Goal: Task Accomplishment & Management: Complete application form

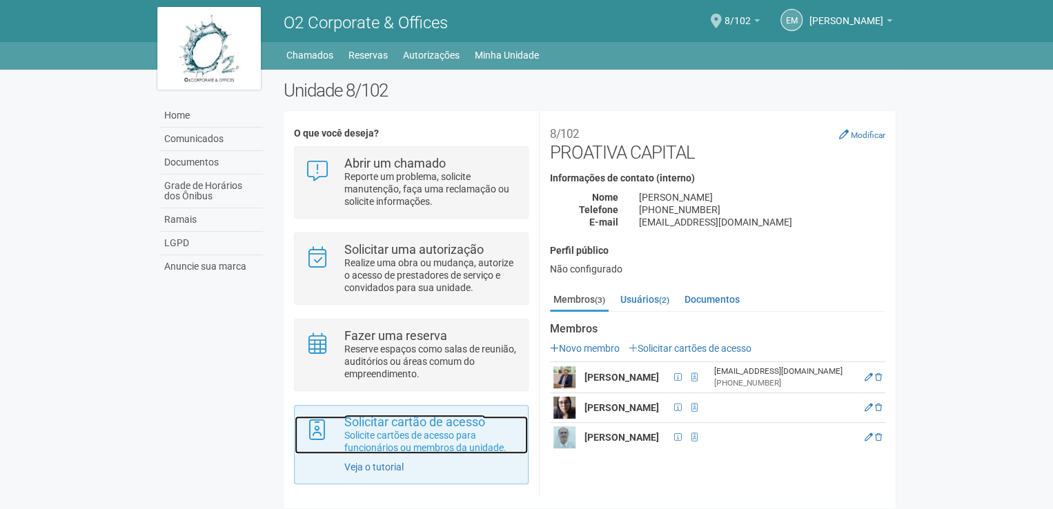
click at [445, 440] on p "Solicite cartões de acesso para funcionários ou membros da unidade." at bounding box center [430, 441] width 173 height 25
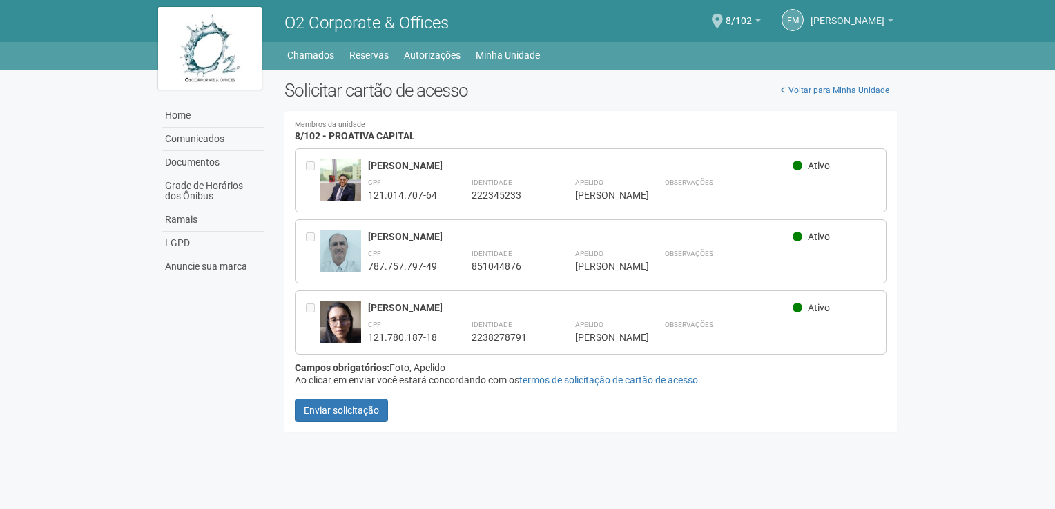
click at [888, 21] on b at bounding box center [891, 20] width 6 height 3
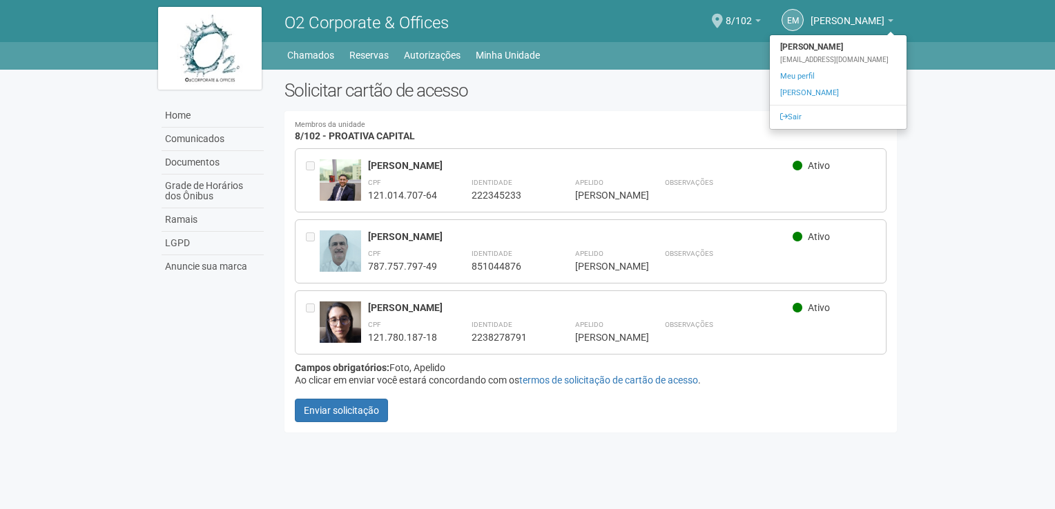
click at [926, 130] on body "Aguarde... O2 Corporate & Offices EM Ellen Medeiros Ellen Medeiros administrati…" at bounding box center [527, 254] width 1055 height 509
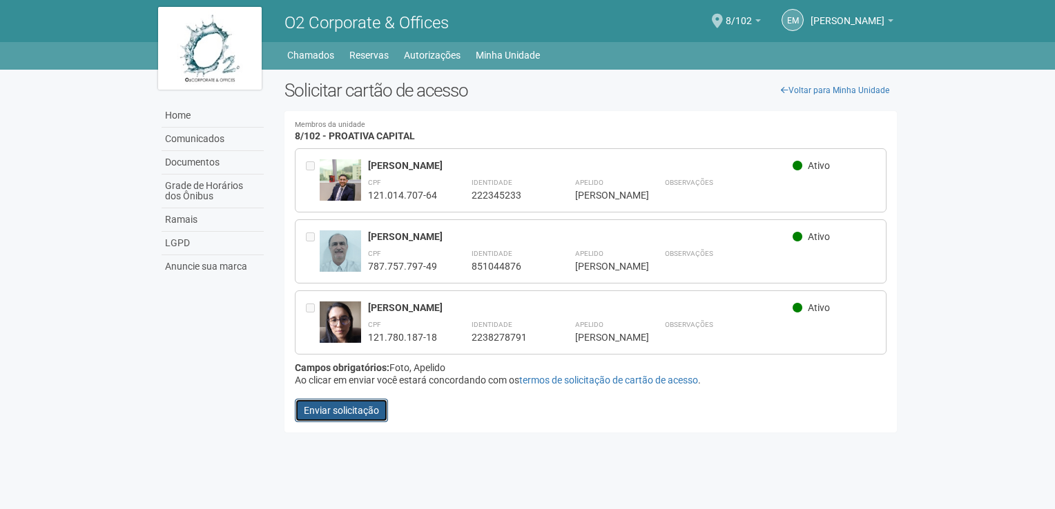
click at [329, 406] on button "Enviar solicitação" at bounding box center [341, 410] width 93 height 23
click at [202, 164] on link "Documentos" at bounding box center [213, 162] width 102 height 23
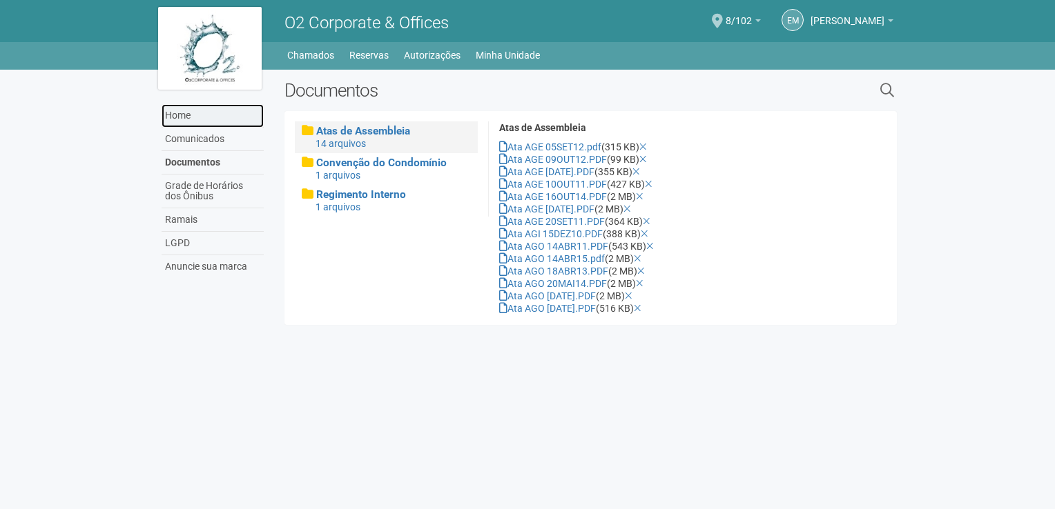
click at [199, 118] on link "Home" at bounding box center [213, 115] width 102 height 23
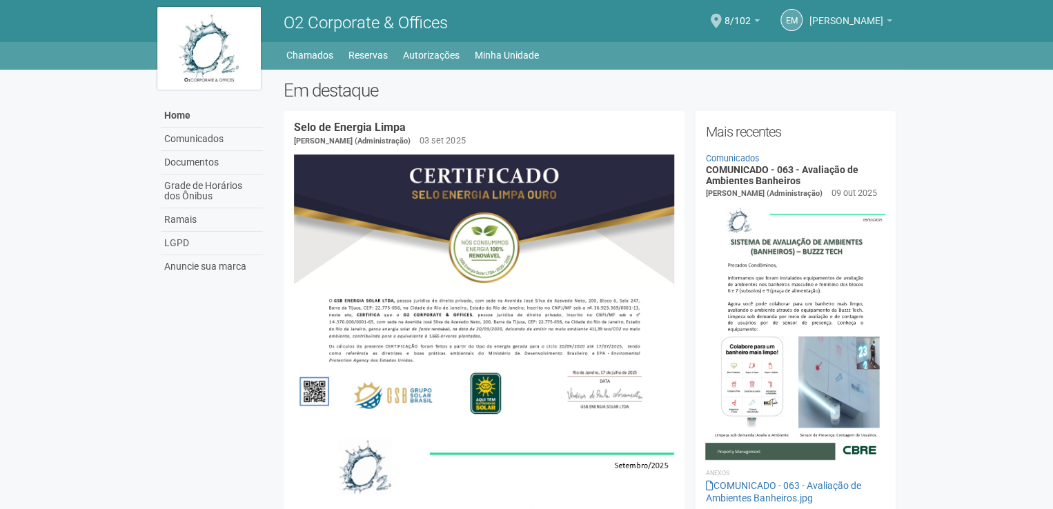
click at [891, 21] on b at bounding box center [890, 20] width 6 height 3
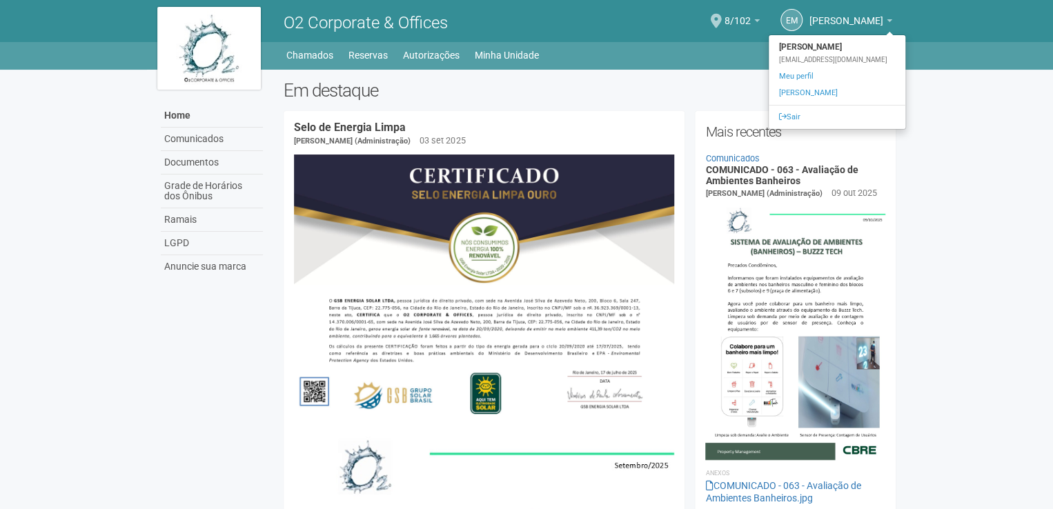
click at [616, 97] on h2 "Em destaque" at bounding box center [590, 90] width 612 height 21
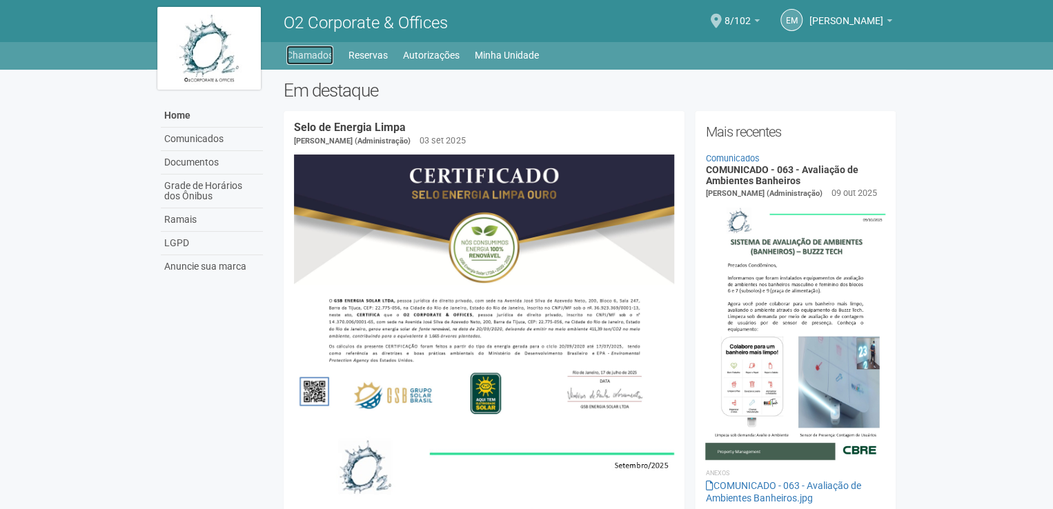
click at [321, 55] on link "Chamados" at bounding box center [309, 55] width 47 height 19
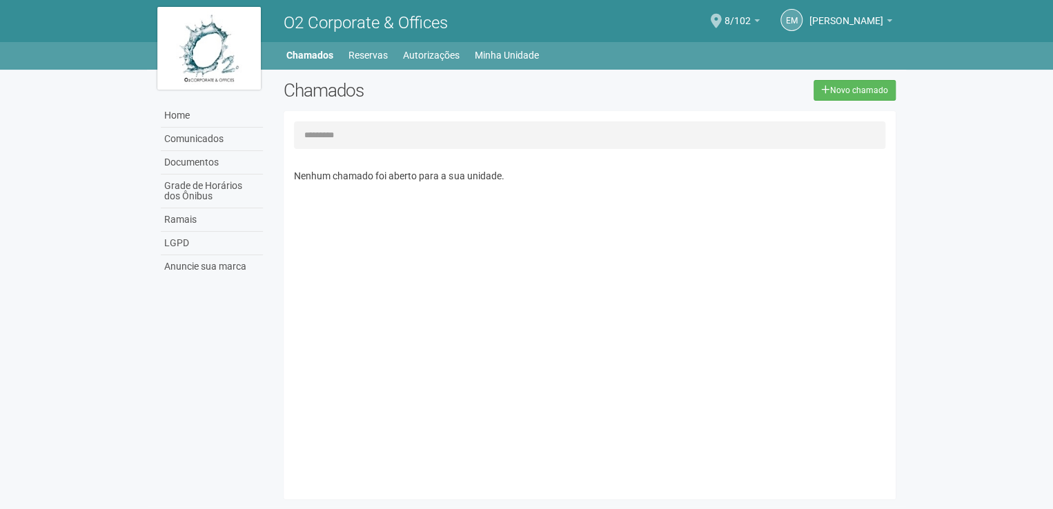
click at [294, 26] on span "O2 Corporate & Offices" at bounding box center [366, 22] width 164 height 19
click at [227, 48] on img at bounding box center [209, 48] width 104 height 83
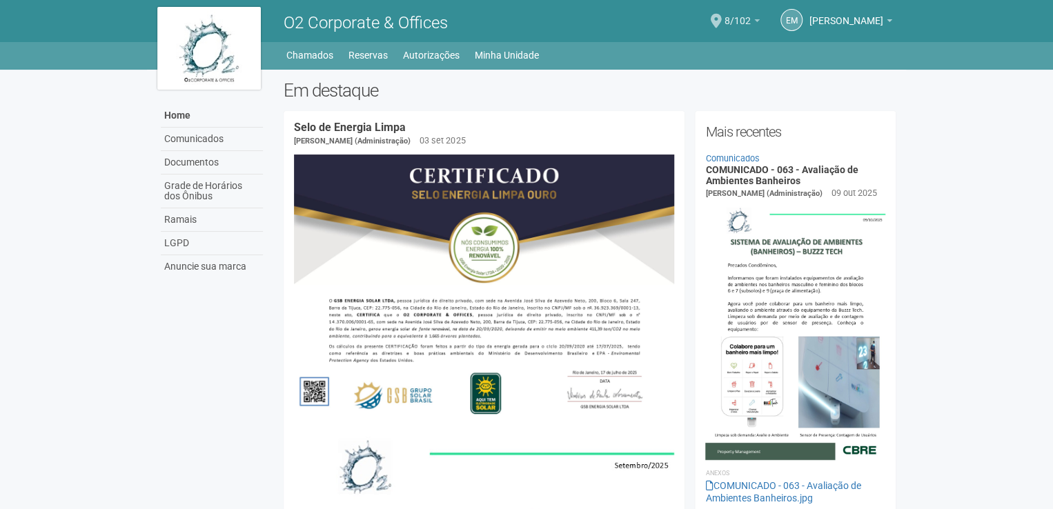
click at [750, 23] on span "8/102" at bounding box center [738, 14] width 26 height 24
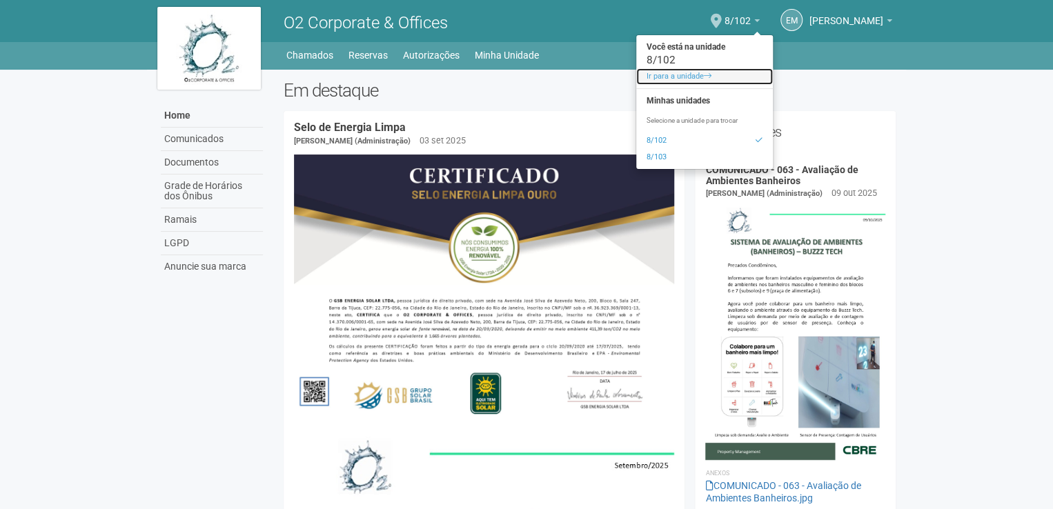
click at [683, 76] on link "Ir para a unidade" at bounding box center [704, 76] width 137 height 17
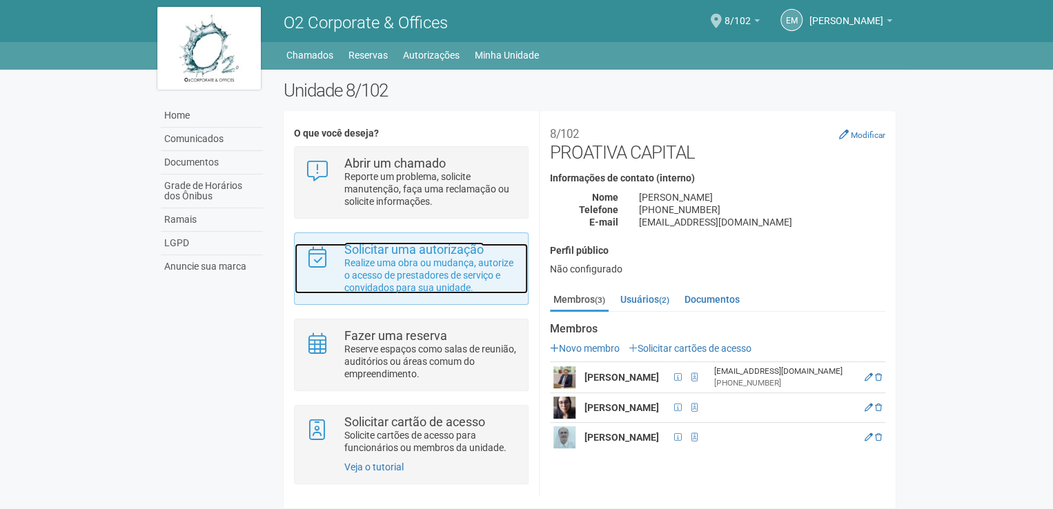
click at [472, 253] on strong "Solicitar uma autorização" at bounding box center [413, 249] width 139 height 14
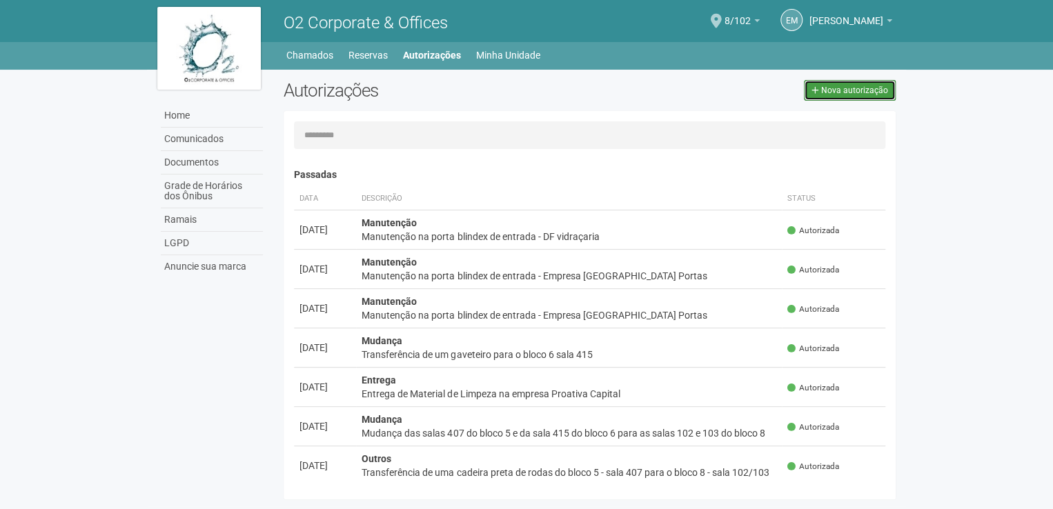
click at [818, 94] on icon at bounding box center [816, 90] width 8 height 8
select select "**"
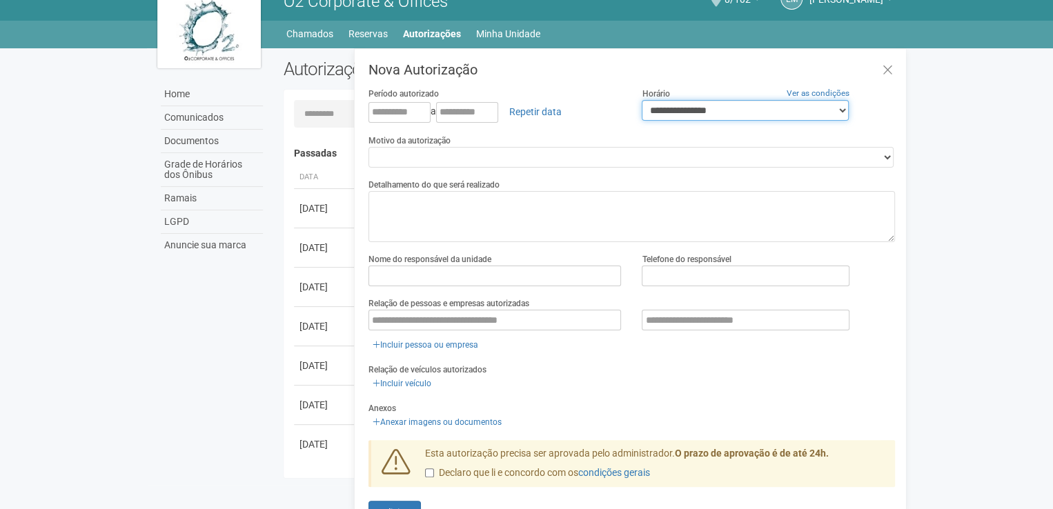
click at [845, 104] on select "**********" at bounding box center [745, 110] width 207 height 21
click at [886, 104] on div "**********" at bounding box center [631, 110] width 547 height 47
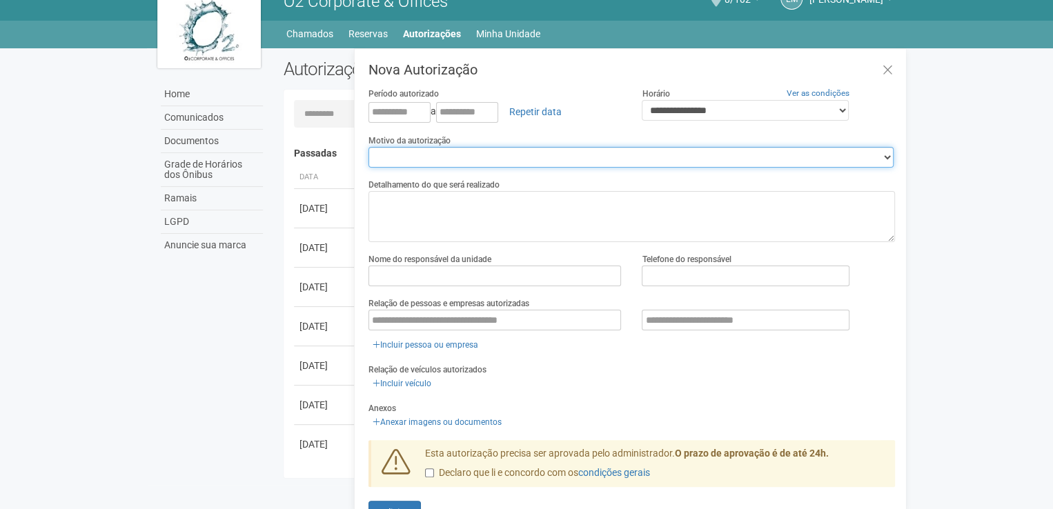
click at [891, 151] on select "**********" at bounding box center [631, 157] width 525 height 21
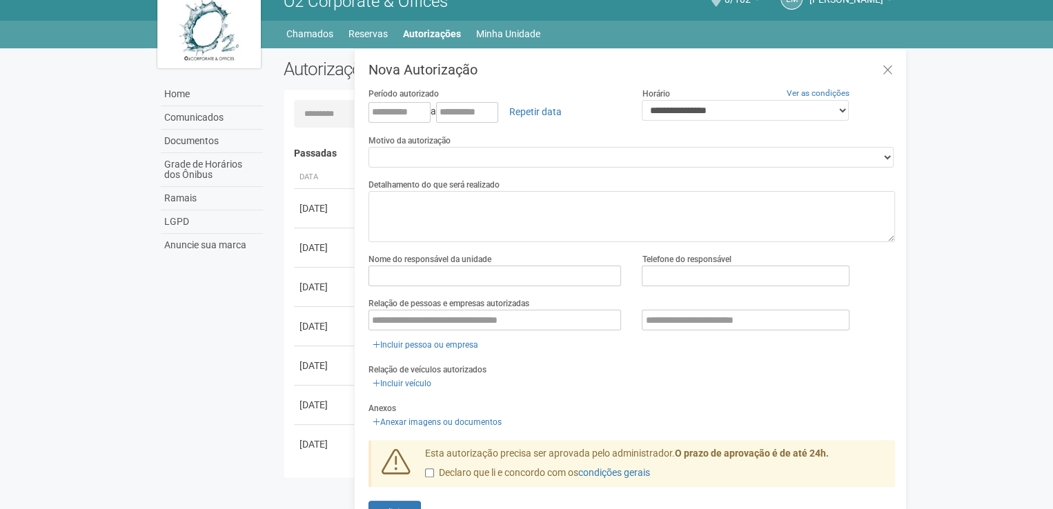
click at [888, 99] on div "**********" at bounding box center [631, 110] width 547 height 47
click at [883, 68] on icon at bounding box center [888, 71] width 10 height 14
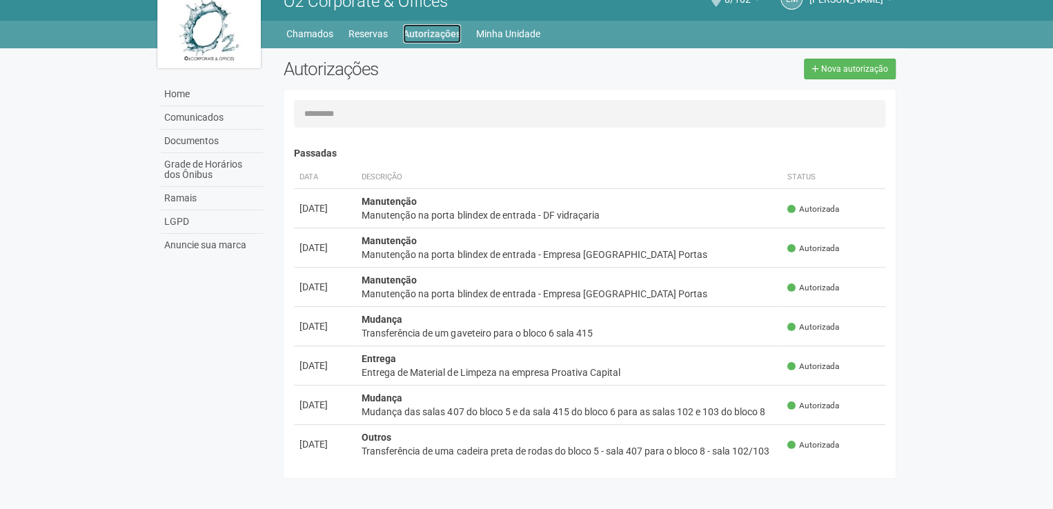
click at [442, 37] on link "Autorizações" at bounding box center [432, 33] width 58 height 19
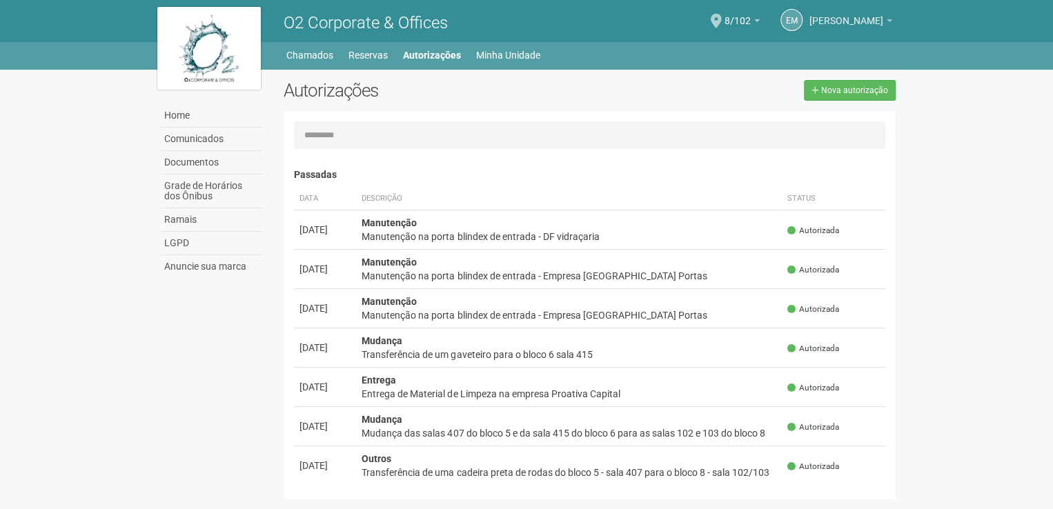
click at [888, 18] on link "[PERSON_NAME]" at bounding box center [851, 22] width 83 height 11
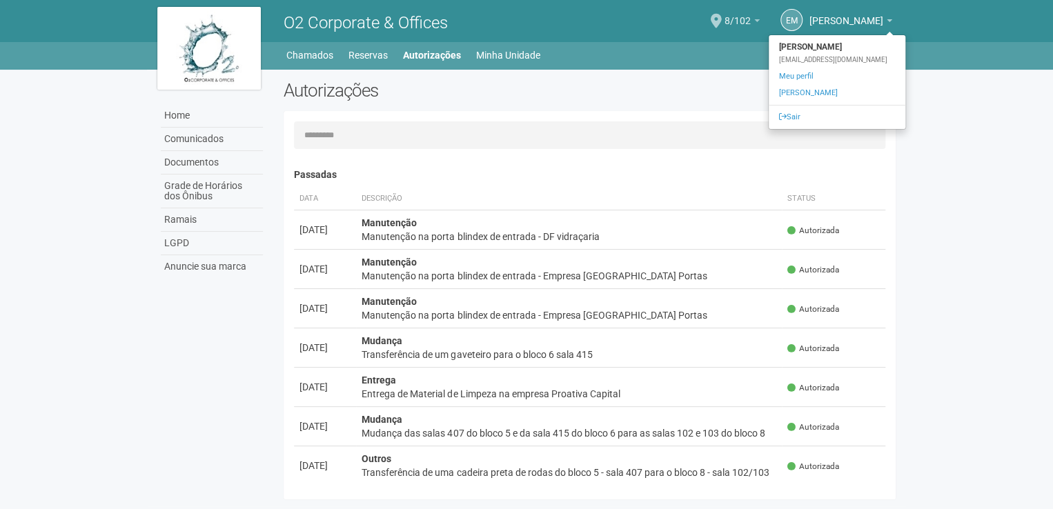
click at [760, 24] on link "8/102" at bounding box center [742, 22] width 35 height 11
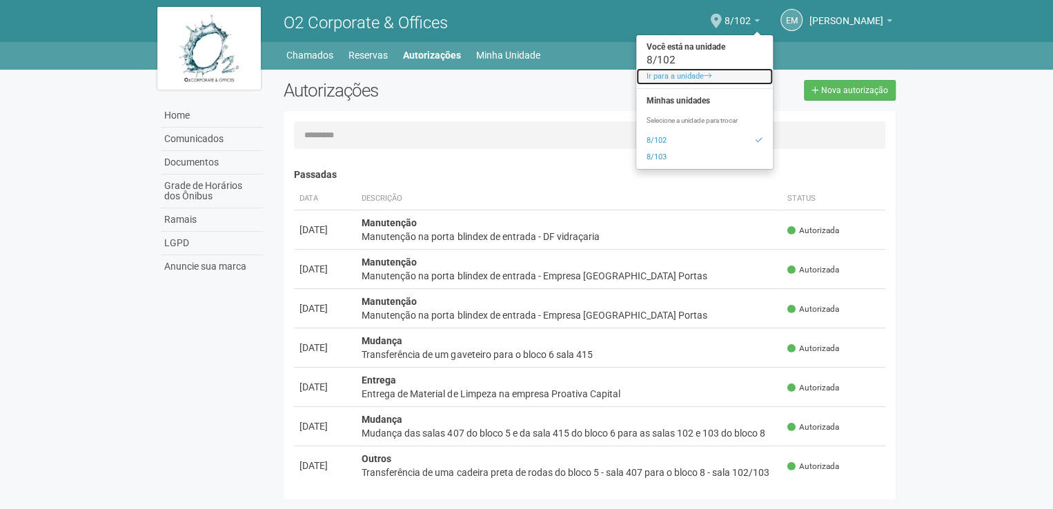
click at [705, 79] on link "Ir para a unidade" at bounding box center [704, 76] width 137 height 17
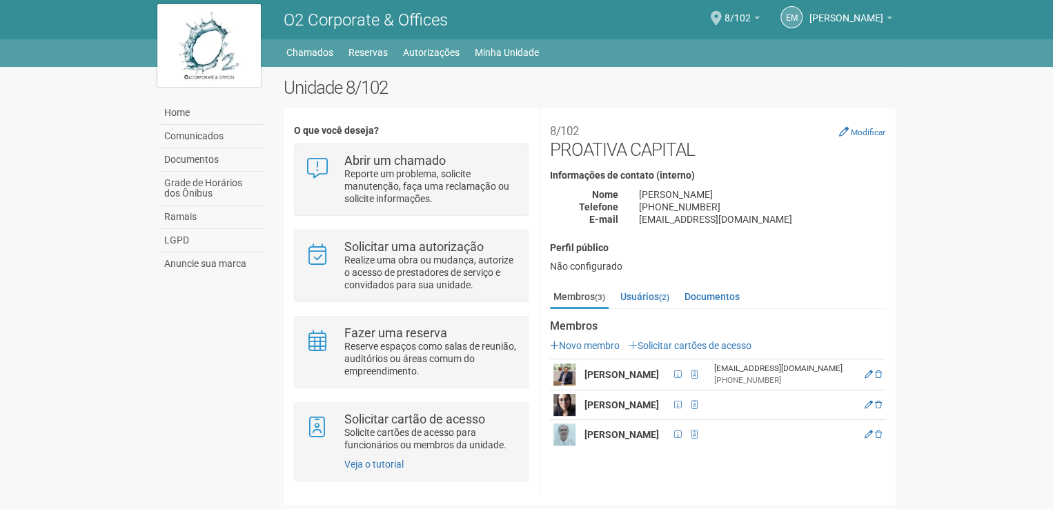
scroll to position [4, 0]
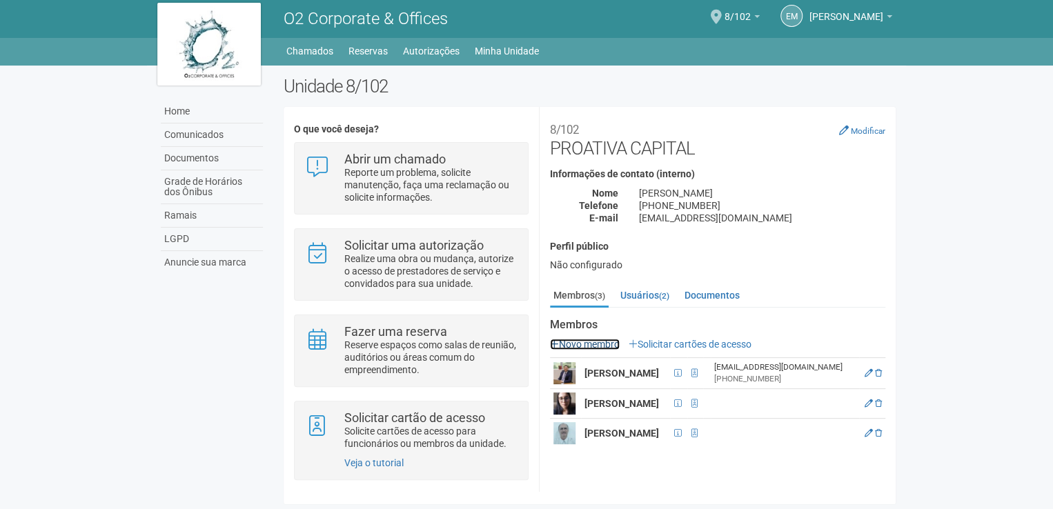
click at [594, 341] on link "Novo membro" at bounding box center [585, 344] width 70 height 11
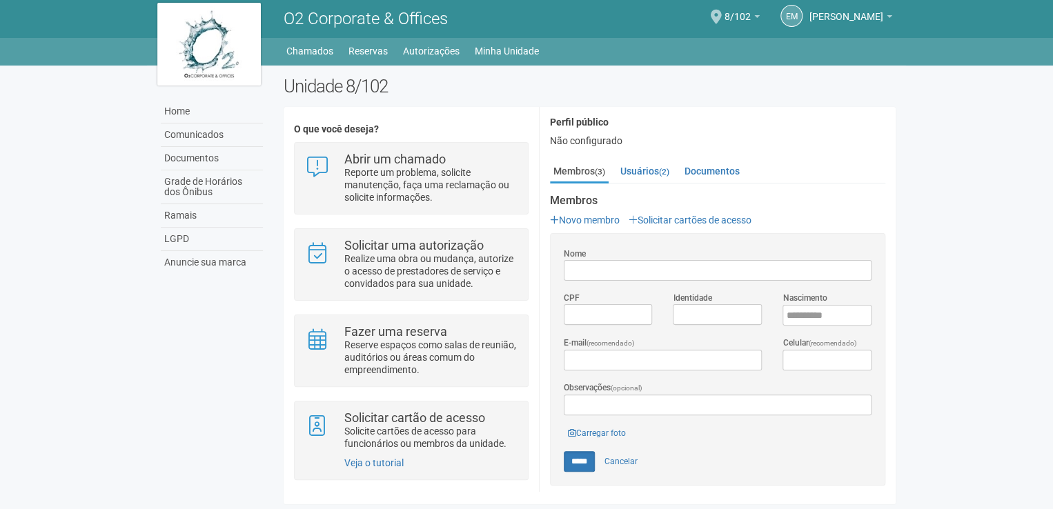
scroll to position [138, 0]
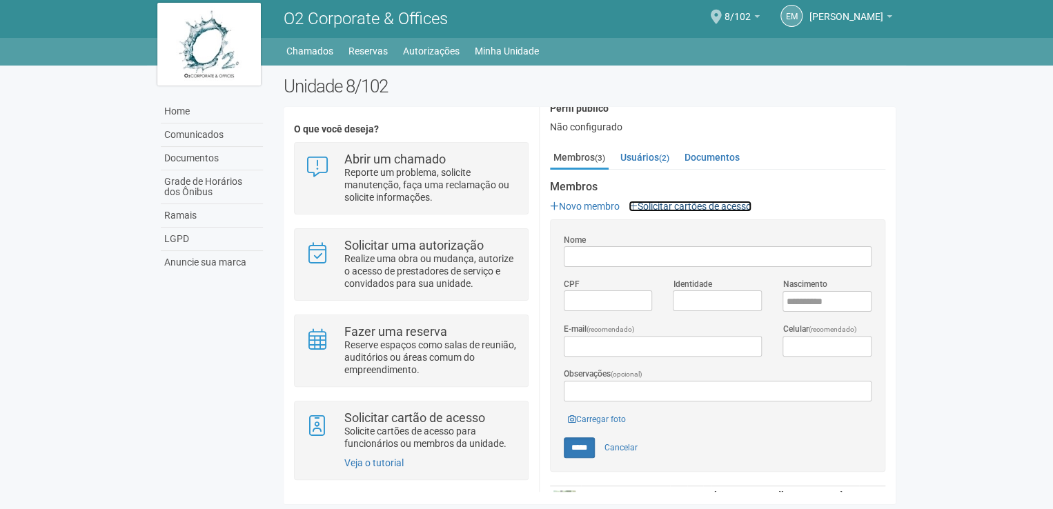
click at [667, 204] on link "Solicitar cartões de acesso" at bounding box center [690, 206] width 123 height 11
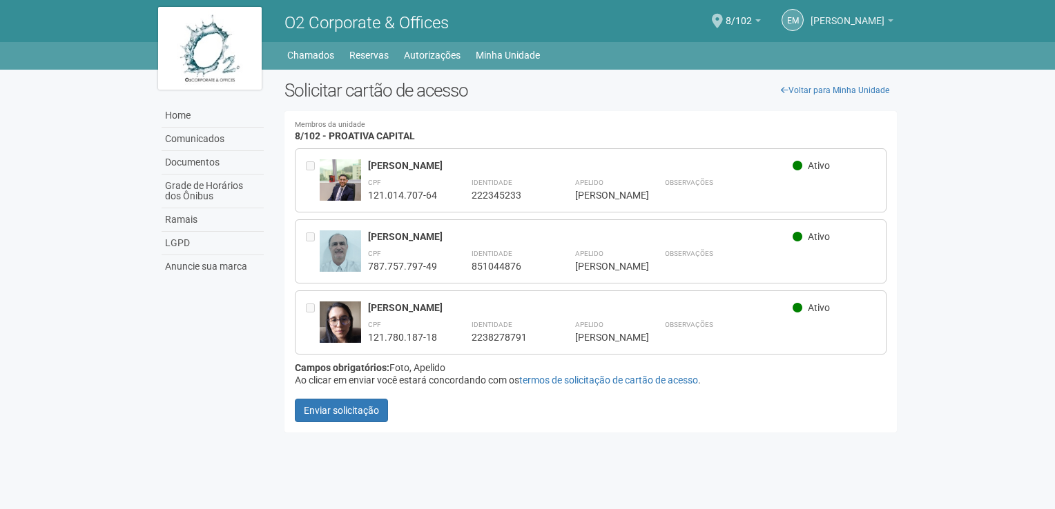
click at [877, 23] on span "[PERSON_NAME]" at bounding box center [847, 14] width 74 height 24
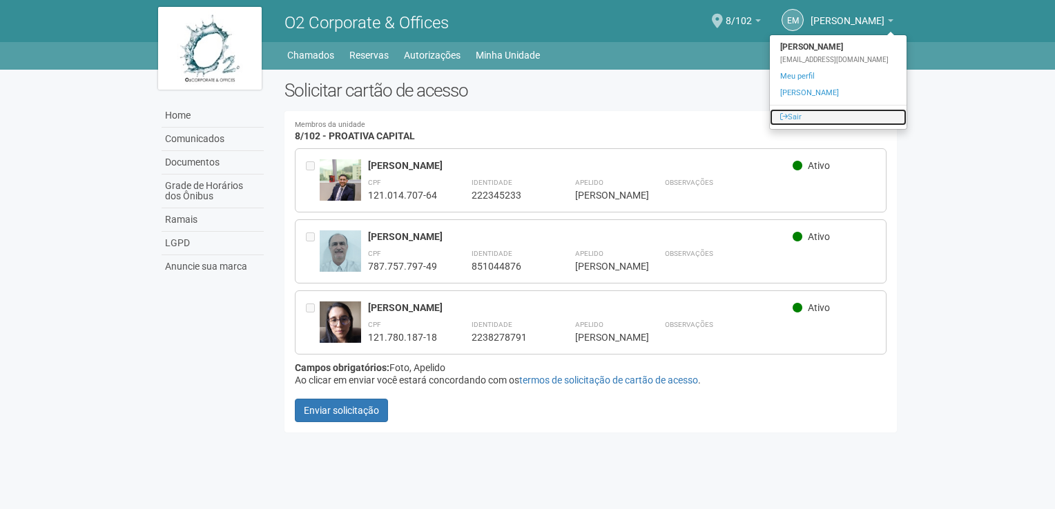
click at [780, 117] on icon at bounding box center [784, 117] width 8 height 8
